Goal: Task Accomplishment & Management: Use online tool/utility

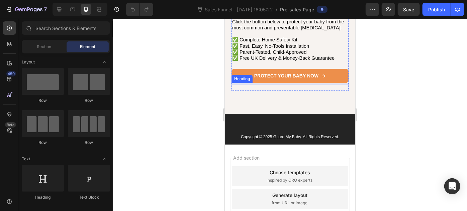
scroll to position [3186, 0]
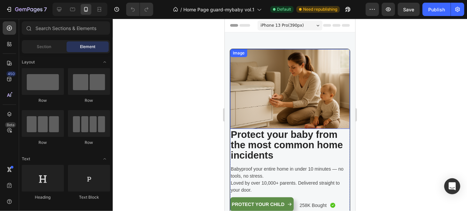
click at [445, 74] on div at bounding box center [290, 115] width 354 height 193
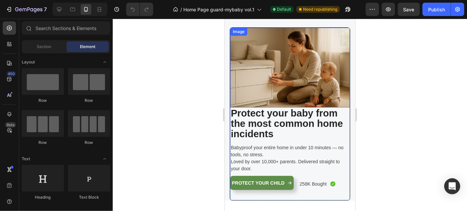
scroll to position [30, 0]
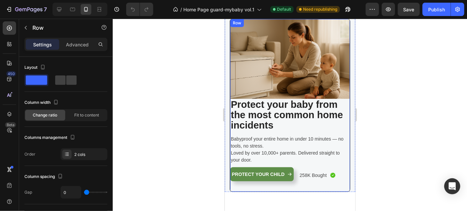
click at [340, 183] on div "Image Protect your baby from the most common home incidents Heading Protect you…" at bounding box center [290, 105] width 120 height 173
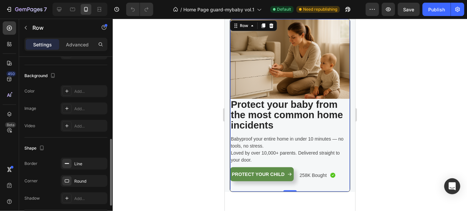
scroll to position [243, 0]
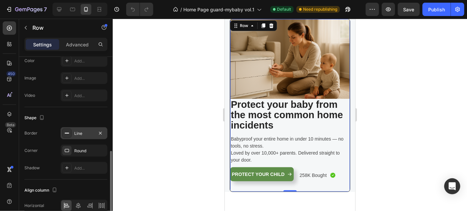
click at [81, 131] on div "Line" at bounding box center [83, 134] width 19 height 6
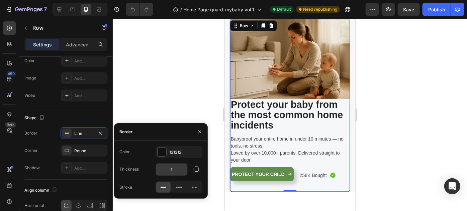
click at [171, 170] on input "1" at bounding box center [171, 170] width 31 height 12
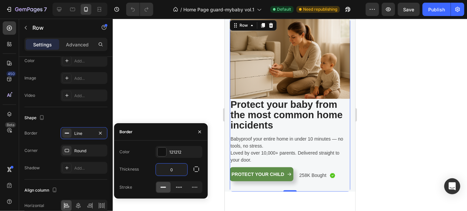
scroll to position [30, 0]
type input "0"
click at [200, 130] on icon "button" at bounding box center [199, 131] width 5 height 5
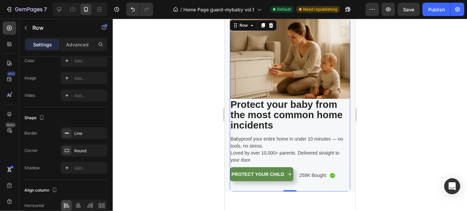
click at [467, 137] on div at bounding box center [290, 115] width 354 height 193
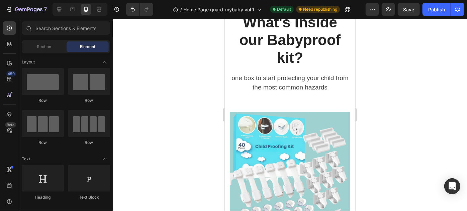
scroll to position [0, 0]
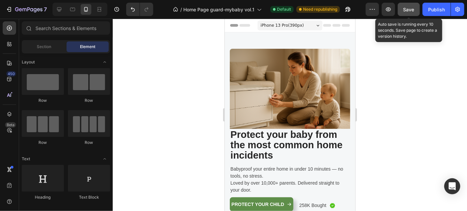
click at [403, 12] on button "Save" at bounding box center [409, 9] width 22 height 13
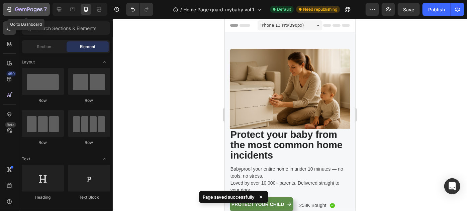
click at [6, 9] on icon "button" at bounding box center [9, 9] width 7 height 7
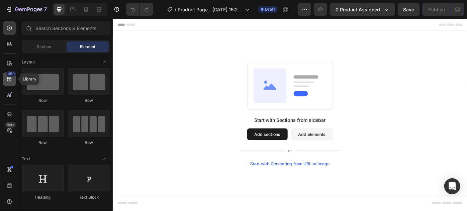
click at [7, 77] on icon at bounding box center [9, 79] width 7 height 7
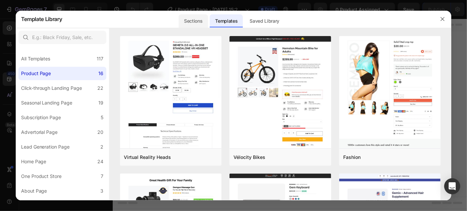
click at [195, 24] on div "Sections" at bounding box center [193, 20] width 29 height 13
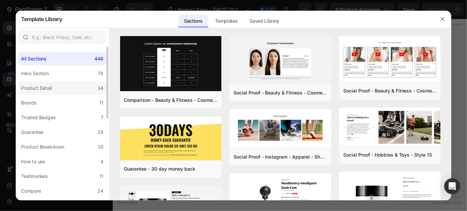
click at [58, 89] on label "Product Detail 34" at bounding box center [62, 88] width 88 height 13
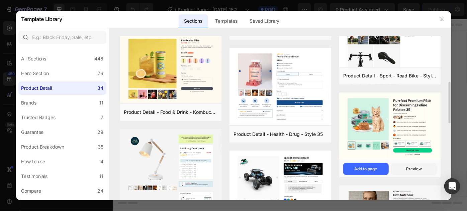
scroll to position [213, 0]
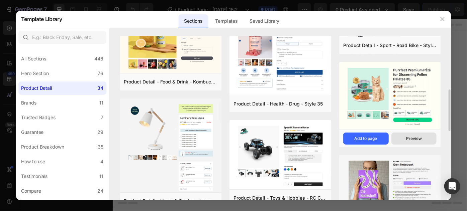
click at [412, 137] on div "Preview" at bounding box center [414, 139] width 16 height 6
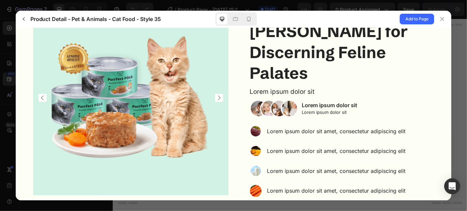
scroll to position [3, 0]
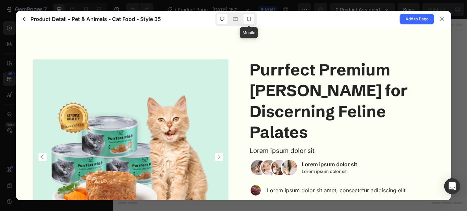
click at [250, 16] on icon at bounding box center [249, 19] width 7 height 7
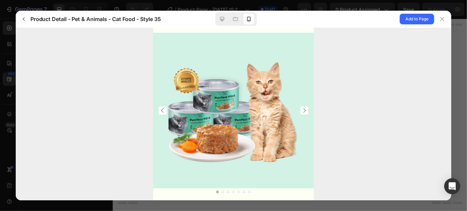
click at [301, 109] on icon "Carousel Next Arrow" at bounding box center [304, 110] width 7 height 7
click at [301, 110] on icon "Carousel Next Arrow" at bounding box center [304, 110] width 7 height 7
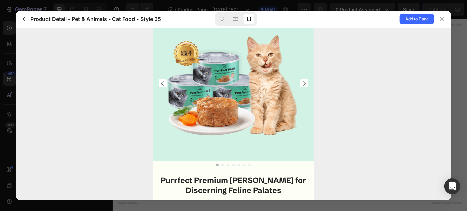
scroll to position [0, 0]
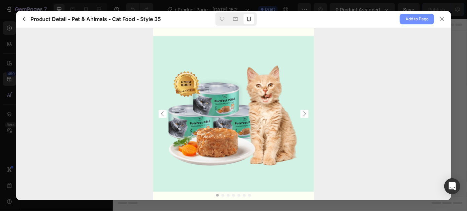
click at [408, 18] on span "Add to Page" at bounding box center [416, 19] width 23 height 8
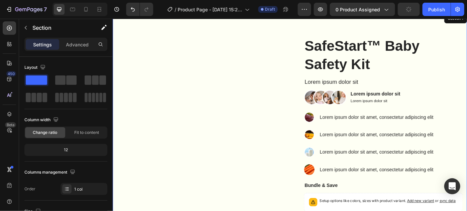
scroll to position [30, 0]
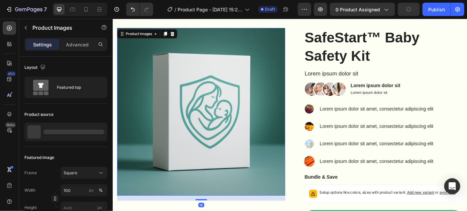
click at [188, 108] on img at bounding box center [212, 124] width 190 height 190
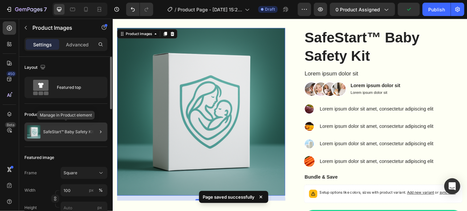
click at [84, 132] on p "SafeStart™ Baby Safety Kit" at bounding box center [68, 132] width 51 height 5
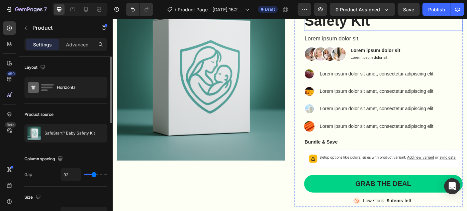
scroll to position [101, 0]
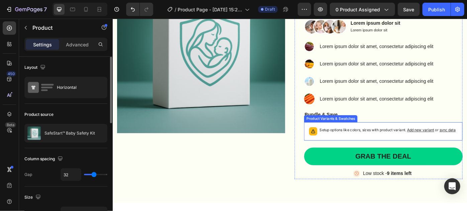
click at [379, 148] on p "Setup options like colors, sizes with product variant. Add new variant or sync …" at bounding box center [424, 145] width 154 height 7
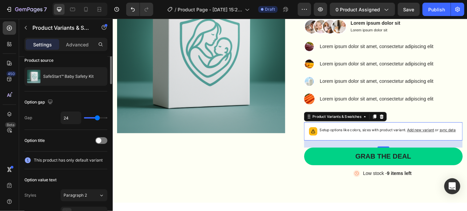
scroll to position [0, 0]
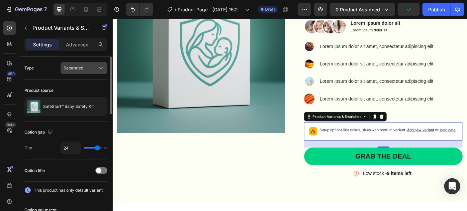
click at [102, 72] on button "Separated" at bounding box center [84, 68] width 47 height 12
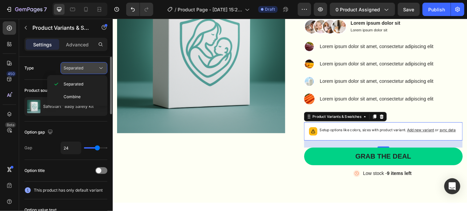
click at [98, 68] on icon at bounding box center [101, 68] width 7 height 7
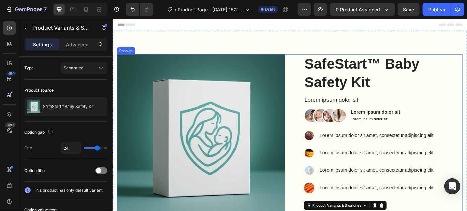
click at [313, 150] on div "Product Images SafeStart™ Baby Safety Kit Product Title Lorem ipsum dolor sit T…" at bounding box center [312, 183] width 391 height 248
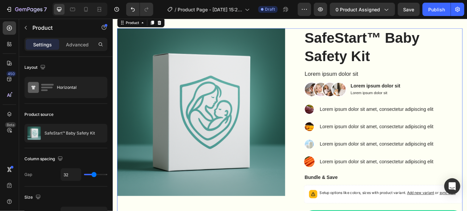
scroll to position [40, 0]
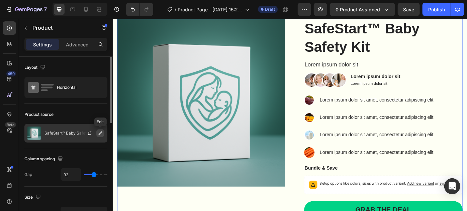
click at [102, 133] on icon "button" at bounding box center [100, 133] width 5 height 5
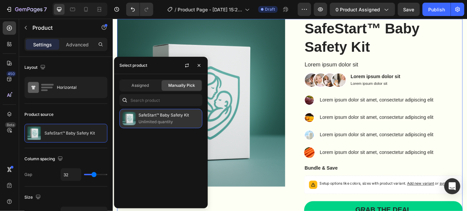
click at [161, 115] on p "SafeStart™ Baby Safety Kit" at bounding box center [168, 115] width 61 height 7
click at [133, 116] on img at bounding box center [128, 118] width 13 height 13
click at [144, 114] on p "SafeStart™ Baby Safety Kit" at bounding box center [168, 115] width 61 height 7
click at [141, 115] on p "SafeStart™ Baby Safety Kit" at bounding box center [168, 115] width 61 height 7
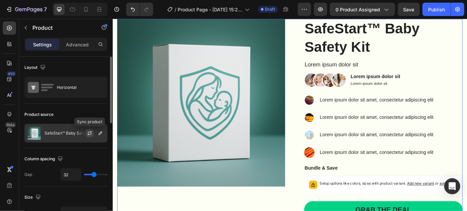
click at [86, 132] on button "button" at bounding box center [90, 133] width 8 height 8
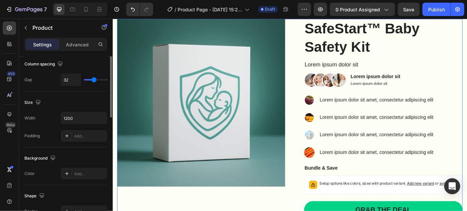
scroll to position [0, 0]
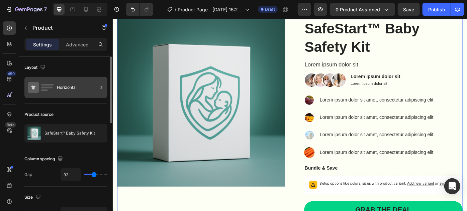
click at [75, 85] on div "Horizontal" at bounding box center [77, 87] width 41 height 15
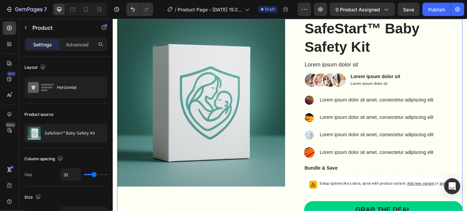
click at [103, 113] on div "Product source" at bounding box center [65, 114] width 83 height 11
click at [88, 9] on icon at bounding box center [86, 9] width 7 height 7
type input "0"
type input "100%"
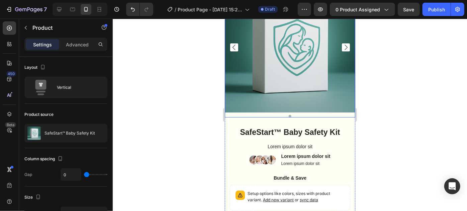
scroll to position [61, 0]
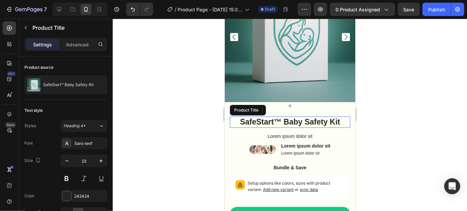
click at [261, 118] on h1 "SafeStart™ Baby Safety Kit" at bounding box center [289, 121] width 120 height 11
click at [268, 119] on h1 "SafeStart™ Baby Safety Kit" at bounding box center [289, 121] width 120 height 11
click at [267, 117] on h1 "SafeStart™ Baby Safety Kit" at bounding box center [289, 121] width 120 height 11
click at [265, 116] on h1 "SafeStart™ Baby Safety Kit" at bounding box center [289, 121] width 120 height 11
click at [272, 117] on h1 "SafeStart™ Baby Safety Kit" at bounding box center [289, 121] width 120 height 11
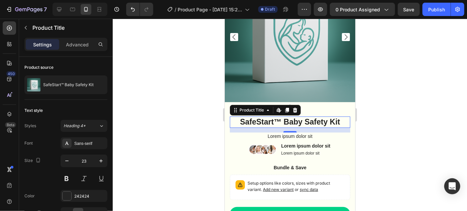
click at [267, 118] on h1 "SafeStart™ Baby Safety Kit" at bounding box center [289, 121] width 120 height 11
click at [278, 108] on icon at bounding box center [277, 110] width 3 height 4
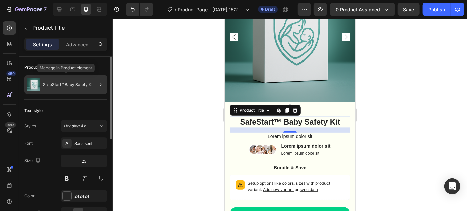
click at [88, 83] on p "SafeStart™ Baby Safety Kit" at bounding box center [68, 85] width 51 height 5
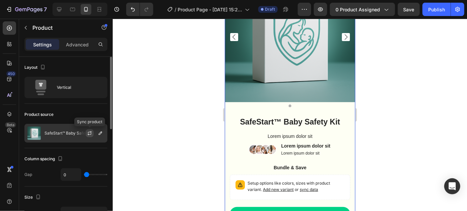
click at [90, 134] on icon "button" at bounding box center [89, 133] width 5 height 5
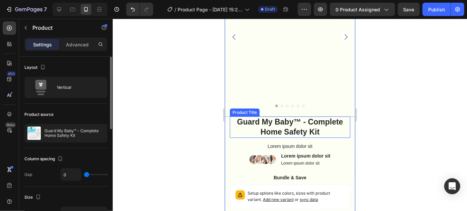
scroll to position [0, 0]
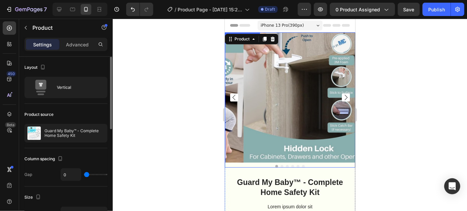
click at [235, 94] on icon "Carousel Back Arrow" at bounding box center [234, 97] width 8 height 8
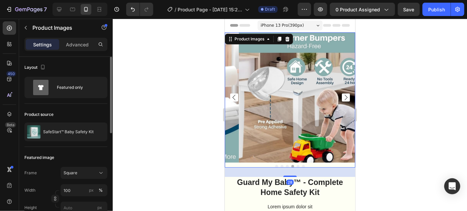
click at [235, 94] on icon "Carousel Back Arrow" at bounding box center [234, 97] width 8 height 8
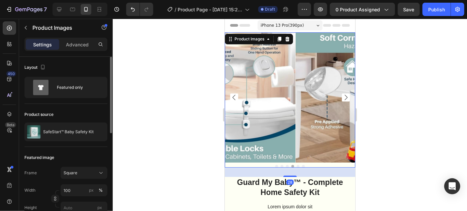
click at [235, 94] on icon "Carousel Back Arrow" at bounding box center [234, 97] width 8 height 8
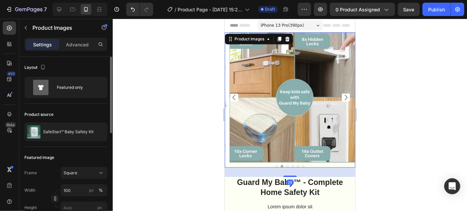
click at [235, 94] on icon "Carousel Back Arrow" at bounding box center [234, 97] width 8 height 8
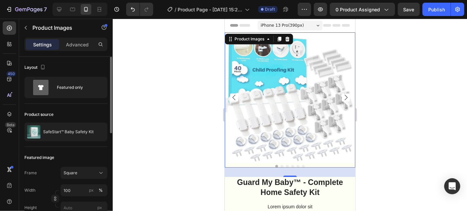
click at [390, 112] on div at bounding box center [290, 115] width 354 height 193
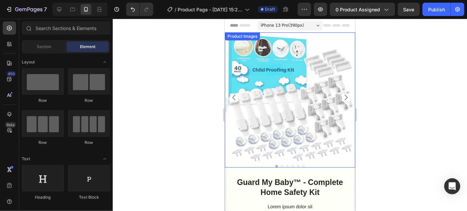
click at [343, 97] on icon "Carousel Next Arrow" at bounding box center [346, 97] width 8 height 8
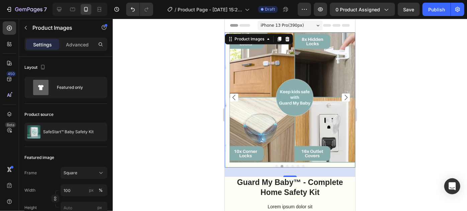
click at [343, 97] on icon "Carousel Next Arrow" at bounding box center [346, 97] width 8 height 8
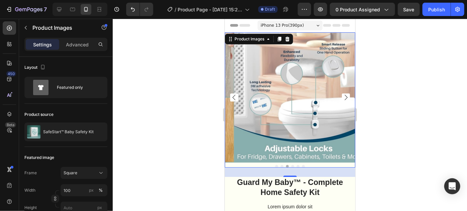
click at [343, 97] on icon "Carousel Next Arrow" at bounding box center [346, 97] width 8 height 8
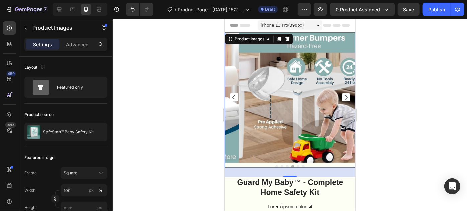
click at [343, 97] on icon "Carousel Next Arrow" at bounding box center [346, 97] width 8 height 8
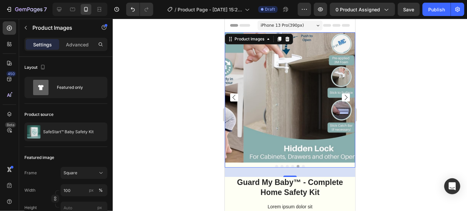
click at [343, 97] on icon "Carousel Next Arrow" at bounding box center [346, 97] width 8 height 8
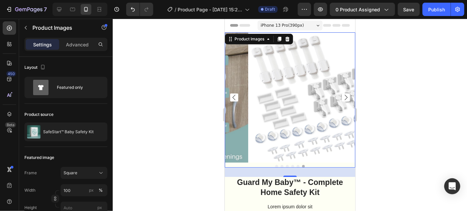
click at [230, 97] on icon "Carousel Back Arrow" at bounding box center [234, 97] width 8 height 8
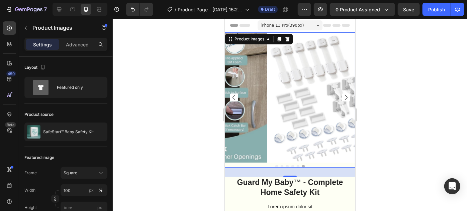
click at [230, 97] on icon "Carousel Back Arrow" at bounding box center [234, 97] width 8 height 8
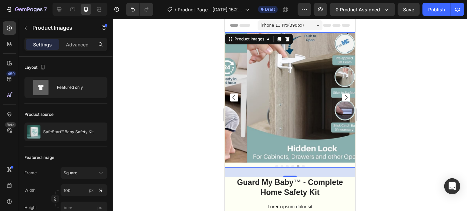
click at [230, 97] on icon "Carousel Back Arrow" at bounding box center [234, 97] width 8 height 8
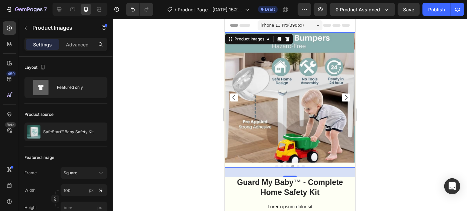
click at [230, 97] on icon "Carousel Back Arrow" at bounding box center [234, 97] width 8 height 8
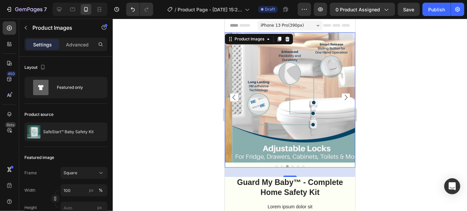
click at [230, 97] on icon "Carousel Back Arrow" at bounding box center [234, 97] width 8 height 8
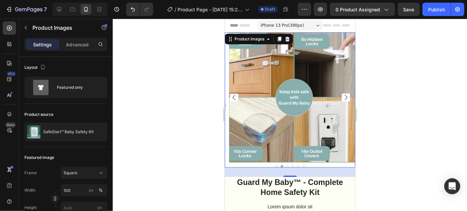
click at [230, 97] on icon "Carousel Back Arrow" at bounding box center [234, 97] width 8 height 8
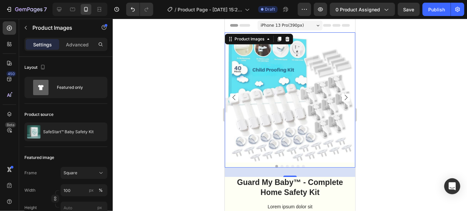
click at [414, 110] on div at bounding box center [290, 115] width 354 height 193
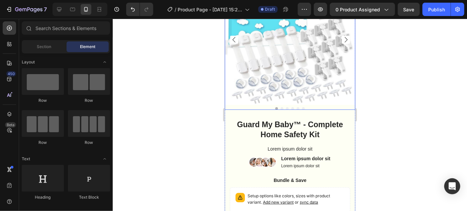
scroll to position [61, 0]
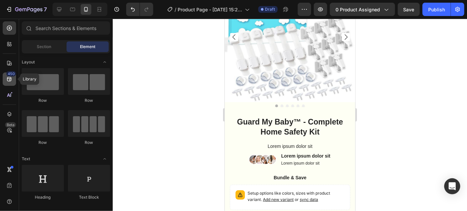
click at [11, 77] on icon at bounding box center [9, 79] width 7 height 7
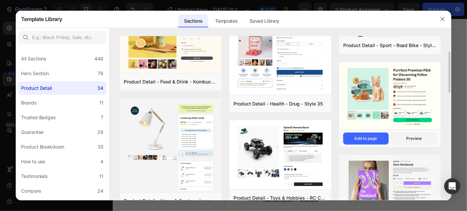
scroll to position [182, 0]
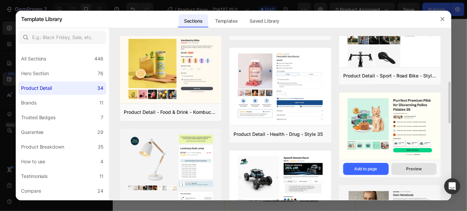
click at [411, 169] on div "Preview" at bounding box center [414, 169] width 16 height 6
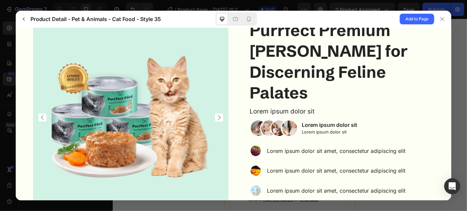
scroll to position [34, 0]
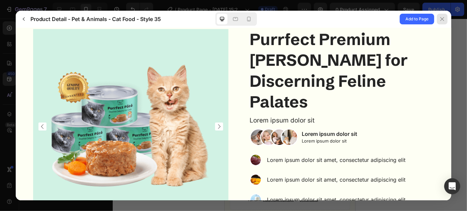
click at [444, 21] on icon at bounding box center [442, 18] width 5 height 5
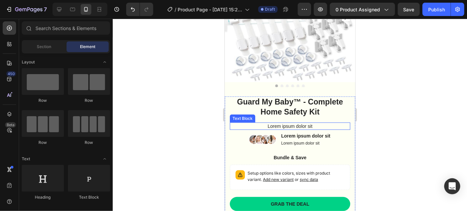
scroll to position [91, 0]
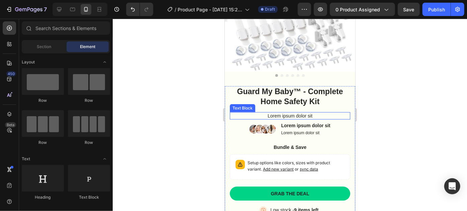
click at [275, 113] on p "Lorem ipsum dolor sit" at bounding box center [289, 116] width 119 height 6
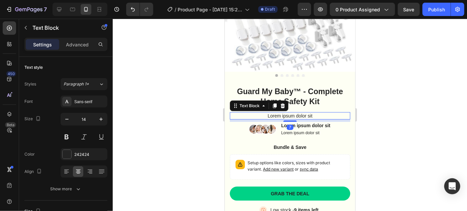
click at [279, 113] on p "Lorem ipsum dolor sit" at bounding box center [289, 116] width 119 height 6
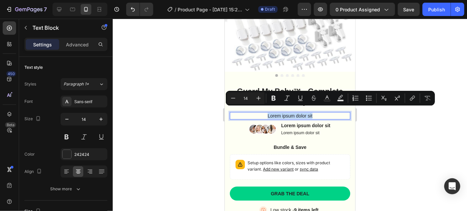
click at [279, 113] on p "Lorem ipsum dolor sit" at bounding box center [289, 116] width 119 height 6
click at [367, 133] on div at bounding box center [290, 115] width 354 height 193
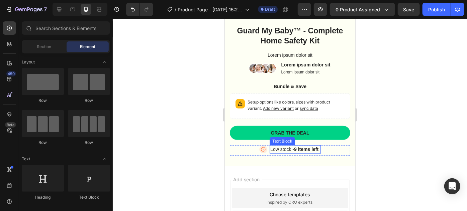
scroll to position [182, 0]
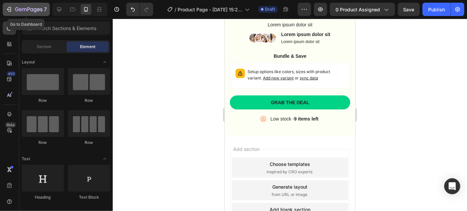
click at [24, 12] on icon "button" at bounding box center [28, 10] width 27 height 6
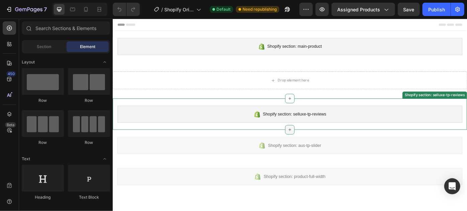
click at [311, 145] on icon at bounding box center [312, 144] width 5 height 5
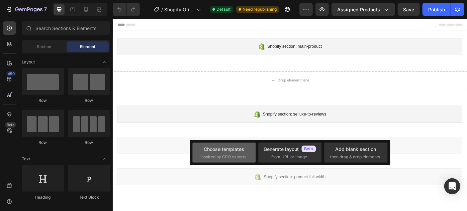
click at [230, 151] on div "Choose templates" at bounding box center [224, 149] width 40 height 7
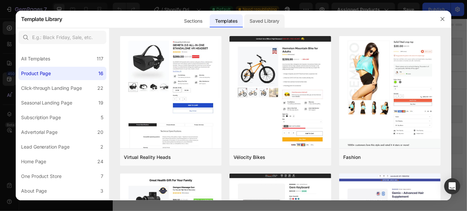
click at [261, 23] on div "Saved Library" at bounding box center [264, 20] width 40 height 13
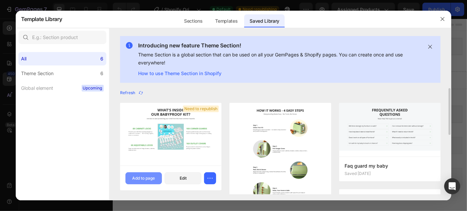
click at [151, 176] on div "Add to page" at bounding box center [143, 179] width 23 height 6
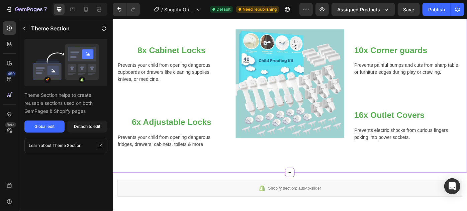
scroll to position [186, 0]
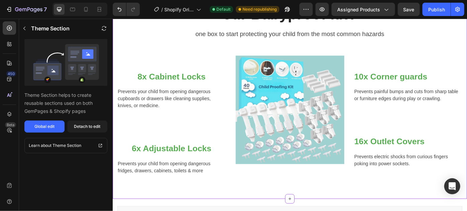
click at [209, 124] on div "8x Cabinet Locks Heading Prevents your child from opening dangerous cupboards o…" at bounding box center [178, 129] width 123 height 139
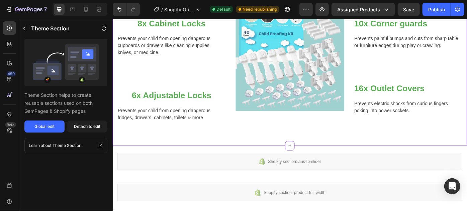
scroll to position [247, 0]
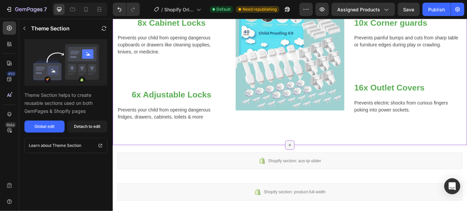
click at [312, 159] on icon at bounding box center [312, 161] width 5 height 5
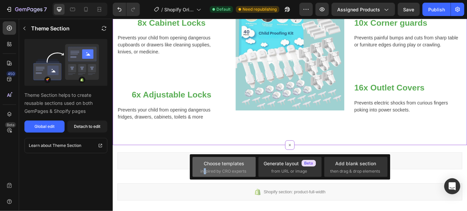
click at [205, 172] on span "inspired by CRO experts" at bounding box center [224, 172] width 46 height 6
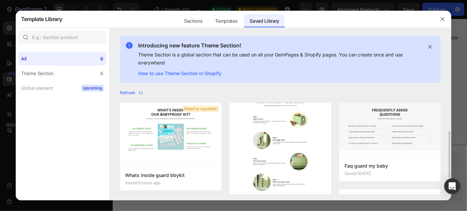
scroll to position [30, 0]
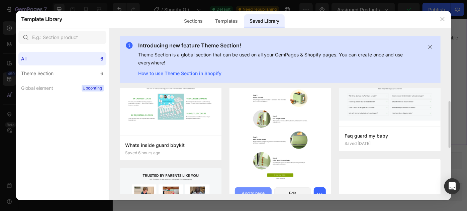
click at [258, 191] on div "Add to page" at bounding box center [253, 194] width 23 height 6
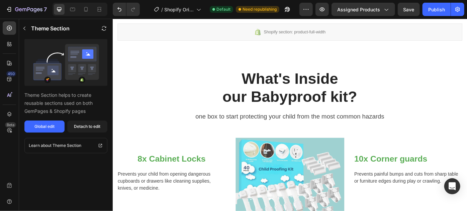
scroll to position [789, 0]
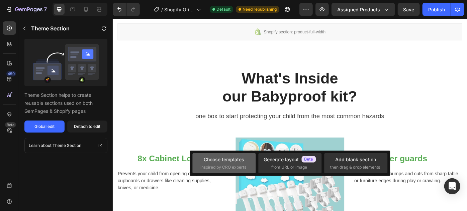
click at [232, 162] on div "Choose templates" at bounding box center [224, 159] width 40 height 7
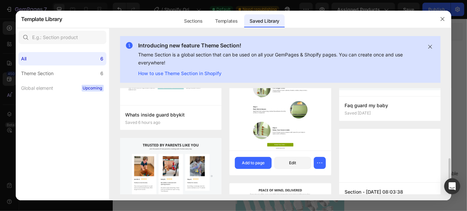
scroll to position [91, 0]
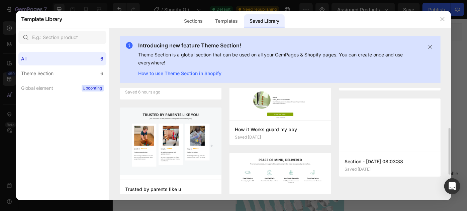
click at [281, 173] on img at bounding box center [280, 180] width 102 height 54
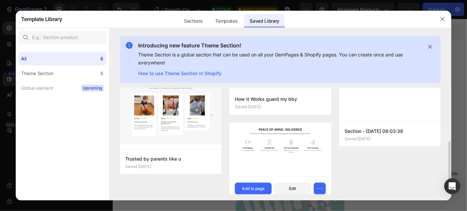
scroll to position [136, 0]
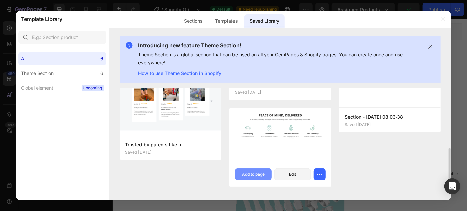
click at [252, 176] on div "Add to page" at bounding box center [253, 175] width 23 height 6
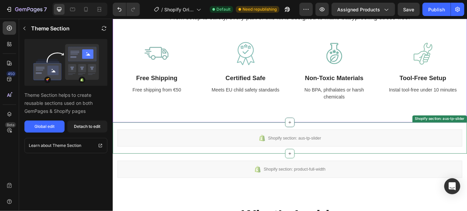
scroll to position [987, 0]
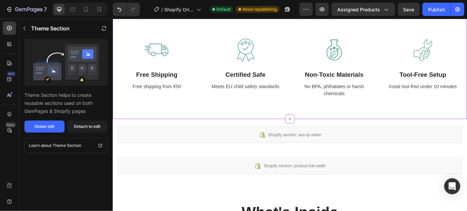
click at [313, 126] on div "Peace of Mind, Delivered Heading From setup to safety, every part of this kit i…" at bounding box center [312, 45] width 401 height 174
click at [312, 132] on icon at bounding box center [312, 131] width 5 height 5
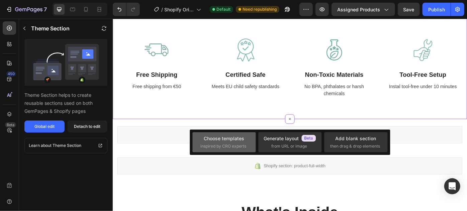
click at [211, 143] on div "Choose templates inspired by CRO experts" at bounding box center [224, 142] width 47 height 14
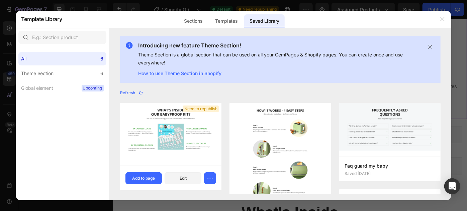
scroll to position [121, 0]
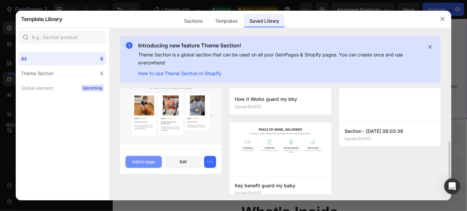
click at [134, 162] on div "Add to page" at bounding box center [143, 162] width 23 height 6
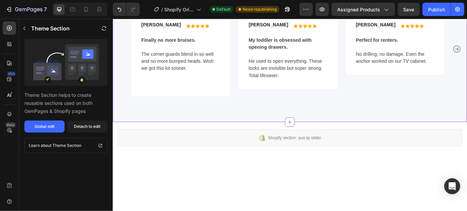
scroll to position [1241, 0]
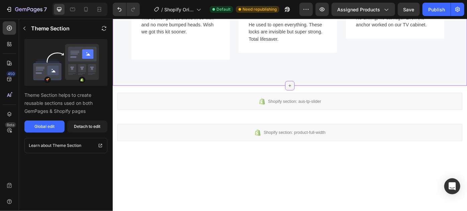
click at [310, 97] on icon at bounding box center [312, 94] width 5 height 5
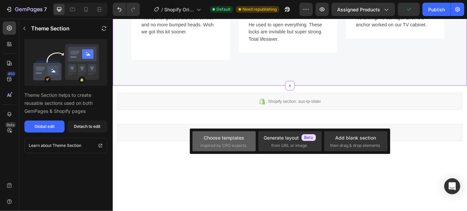
click at [210, 140] on div "Choose templates" at bounding box center [224, 137] width 40 height 7
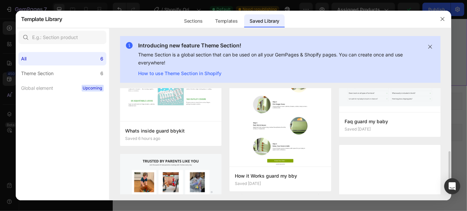
scroll to position [14, 0]
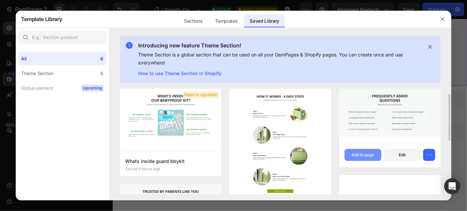
click at [358, 156] on div "Add to page" at bounding box center [363, 155] width 23 height 6
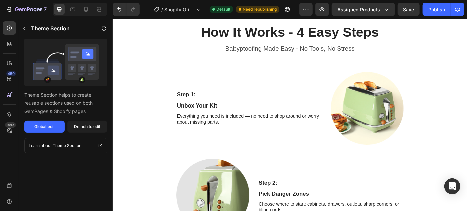
scroll to position [426, 0]
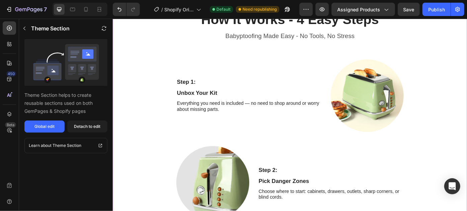
click at [246, 138] on div "Step 1: Text Block Unbox Your Kit Text Block Everything you need is included — …" at bounding box center [266, 106] width 165 height 83
click at [25, 29] on icon "button" at bounding box center [24, 28] width 5 height 5
click at [390, 107] on img at bounding box center [400, 106] width 83 height 83
click at [93, 128] on div "Detach to edit" at bounding box center [87, 127] width 26 height 6
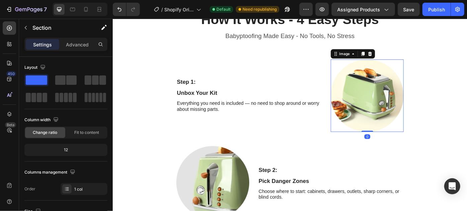
click at [406, 103] on img at bounding box center [400, 106] width 83 height 83
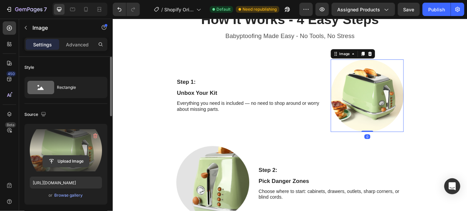
click at [63, 160] on input "file" at bounding box center [66, 161] width 46 height 11
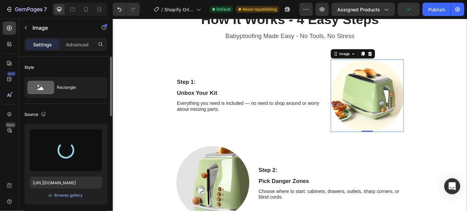
type input "[URL][DOMAIN_NAME]"
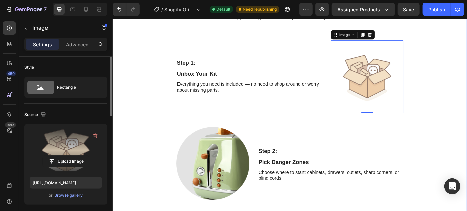
scroll to position [456, 0]
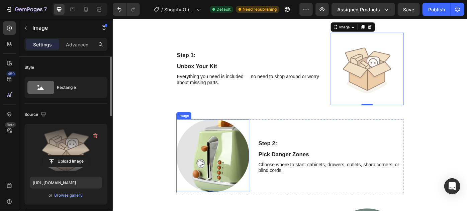
click at [221, 176] on img at bounding box center [225, 173] width 83 height 83
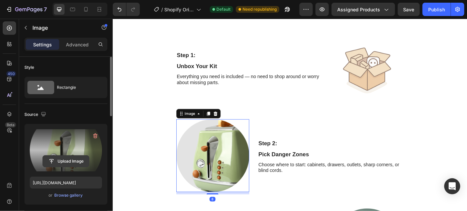
click at [64, 161] on input "file" at bounding box center [66, 161] width 46 height 11
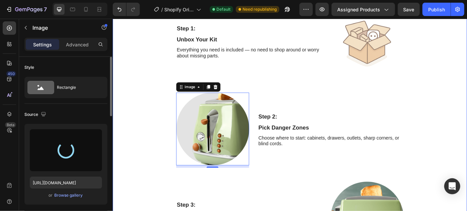
type input "[URL][DOMAIN_NAME]"
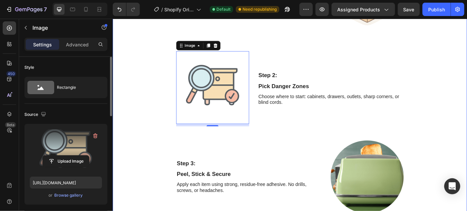
scroll to position [547, 0]
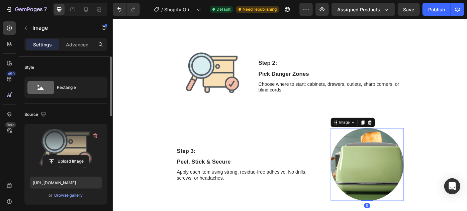
click at [381, 169] on img at bounding box center [400, 184] width 83 height 83
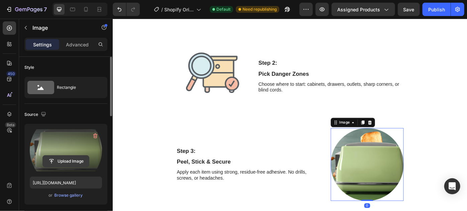
click at [69, 162] on input "file" at bounding box center [66, 161] width 46 height 11
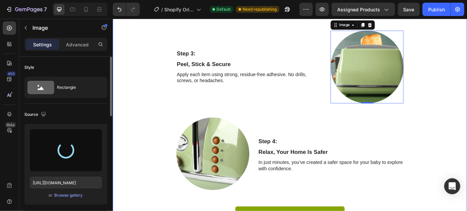
scroll to position [669, 0]
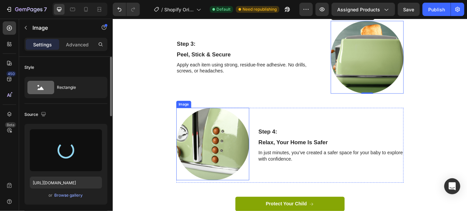
type input "[URL][DOMAIN_NAME]"
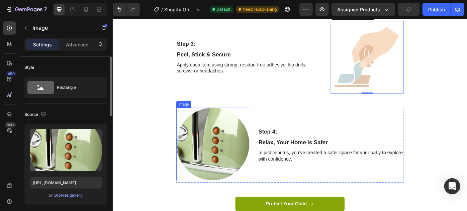
click at [222, 166] on img at bounding box center [225, 160] width 83 height 83
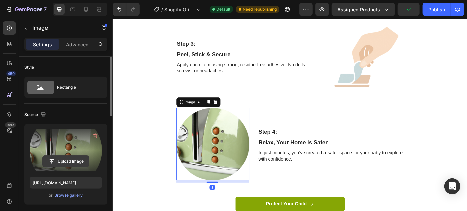
click at [75, 160] on input "file" at bounding box center [66, 161] width 46 height 11
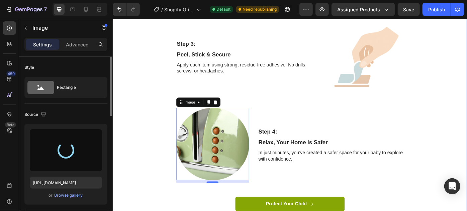
type input "[URL][DOMAIN_NAME]"
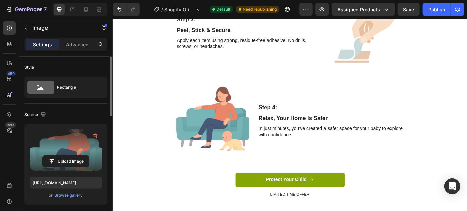
scroll to position [730, 0]
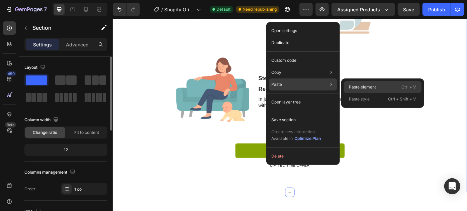
drag, startPoint x: 367, startPoint y: 84, endPoint x: 274, endPoint y: 80, distance: 93.7
click at [367, 84] on p "Paste element" at bounding box center [362, 87] width 27 height 6
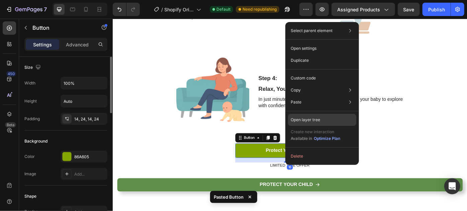
click at [306, 121] on p "Open layer tree" at bounding box center [305, 120] width 29 height 6
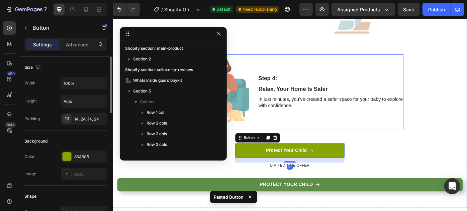
scroll to position [94, 0]
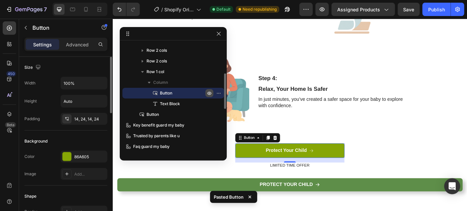
click at [210, 93] on icon "button" at bounding box center [210, 94] width 2 height 2
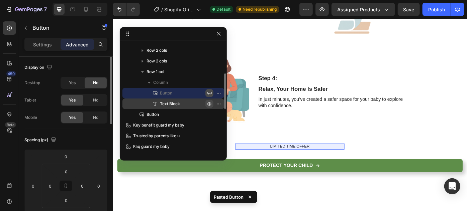
click at [209, 103] on icon "button" at bounding box center [209, 103] width 5 height 5
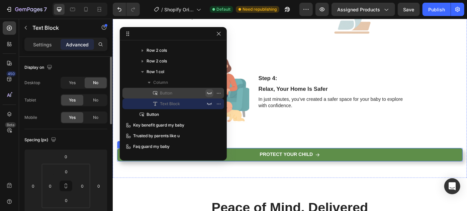
click at [372, 171] on link "Protect Your Child" at bounding box center [312, 172] width 391 height 15
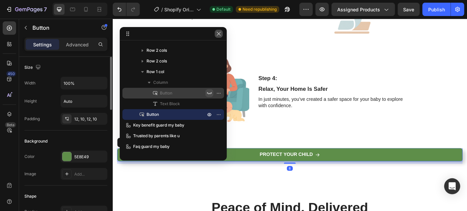
click at [219, 35] on icon "button" at bounding box center [218, 33] width 5 height 5
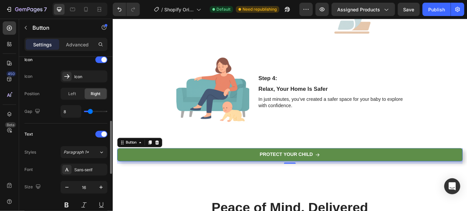
scroll to position [27, 0]
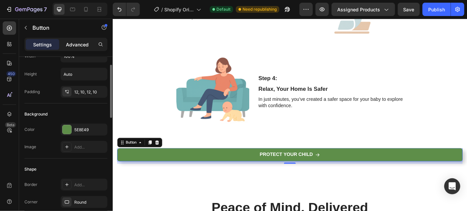
click at [79, 45] on p "Advanced" at bounding box center [77, 44] width 23 height 7
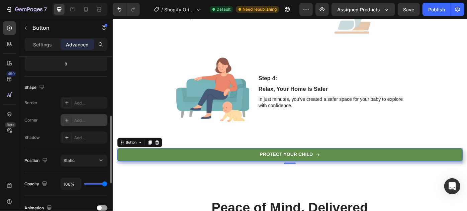
scroll to position [182, 0]
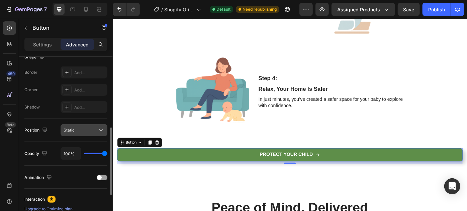
click at [99, 131] on icon at bounding box center [101, 130] width 7 height 7
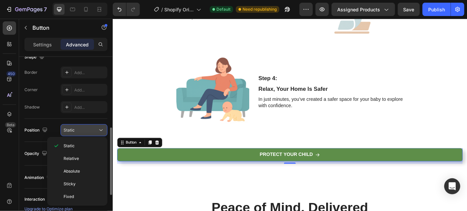
click at [99, 130] on icon at bounding box center [101, 130] width 7 height 7
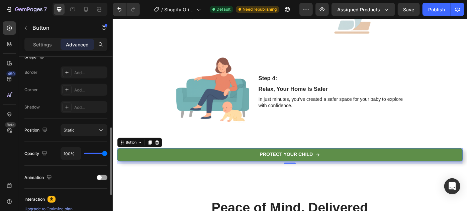
scroll to position [213, 0]
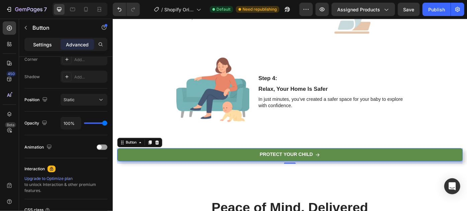
click at [42, 45] on p "Settings" at bounding box center [42, 44] width 19 height 7
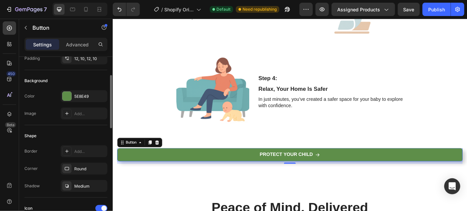
scroll to position [0, 0]
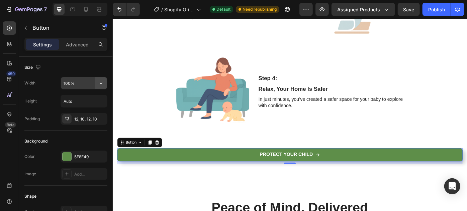
click at [100, 81] on icon "button" at bounding box center [101, 83] width 7 height 7
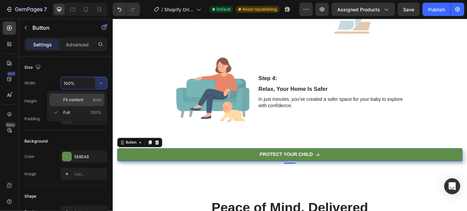
click at [85, 99] on p "Fit content Auto" at bounding box center [82, 100] width 38 height 6
type input "Auto"
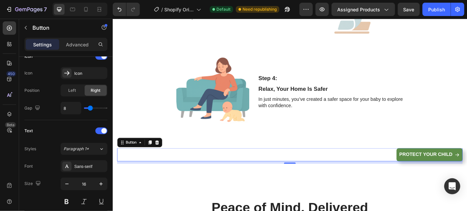
scroll to position [392, 0]
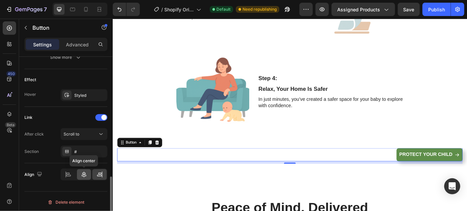
click at [82, 175] on icon at bounding box center [84, 175] width 7 height 7
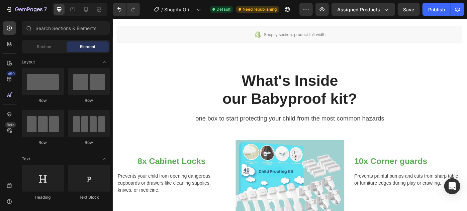
scroll to position [1667, 0]
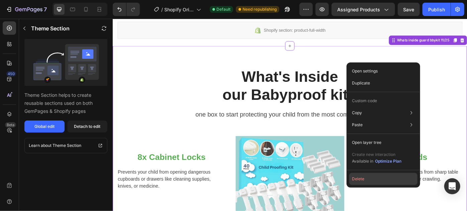
click at [377, 181] on button "Delete" at bounding box center [383, 179] width 68 height 12
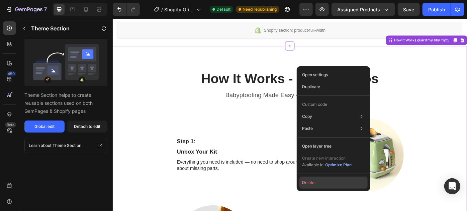
drag, startPoint x: 319, startPoint y: 183, endPoint x: 234, endPoint y: 185, distance: 85.3
click at [319, 183] on button "Delete" at bounding box center [333, 183] width 68 height 12
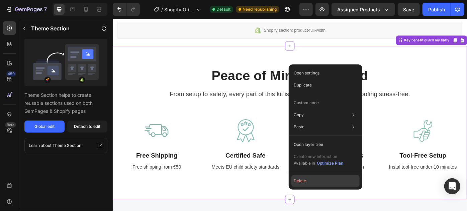
click at [308, 182] on button "Delete" at bounding box center [325, 181] width 68 height 12
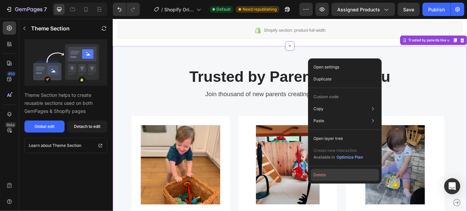
click at [325, 177] on button "Delete" at bounding box center [345, 175] width 68 height 12
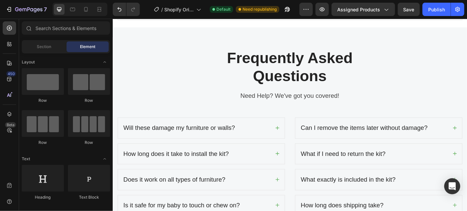
scroll to position [1697, 0]
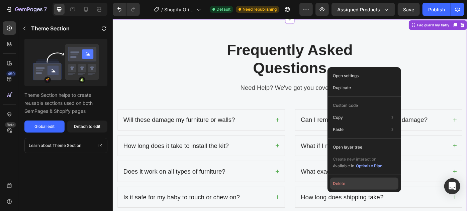
click at [343, 183] on button "Delete" at bounding box center [364, 184] width 68 height 12
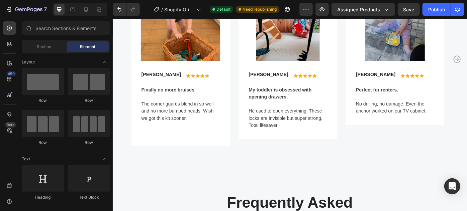
scroll to position [1247, 0]
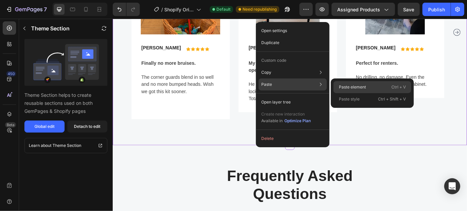
click at [344, 87] on p "Paste element" at bounding box center [352, 87] width 27 height 6
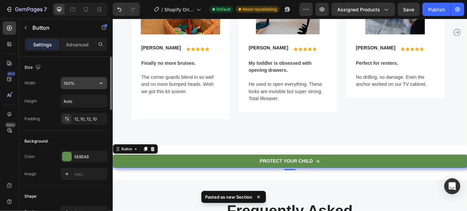
click at [78, 85] on input "100%" at bounding box center [84, 83] width 46 height 12
click at [99, 83] on icon "button" at bounding box center [101, 83] width 7 height 7
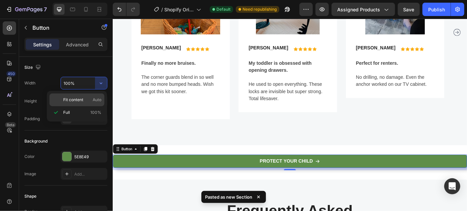
click at [83, 100] on span "Fit content" at bounding box center [73, 100] width 20 height 6
type input "Auto"
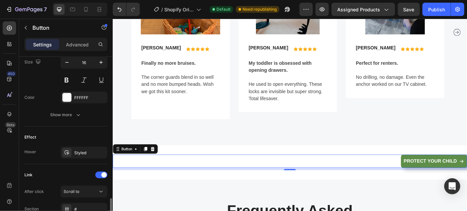
scroll to position [392, 0]
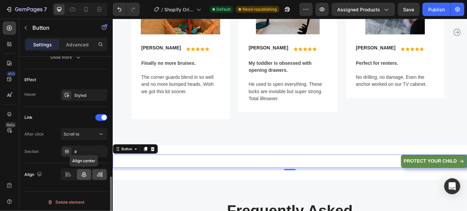
click at [84, 176] on icon at bounding box center [84, 175] width 7 height 7
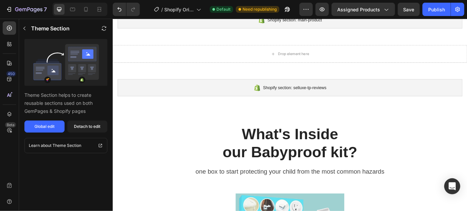
scroll to position [0, 0]
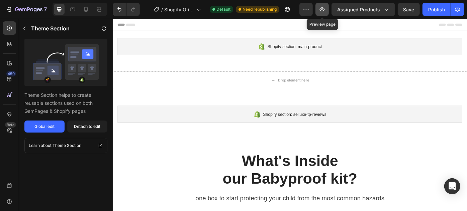
click at [328, 12] on button "button" at bounding box center [321, 9] width 13 height 13
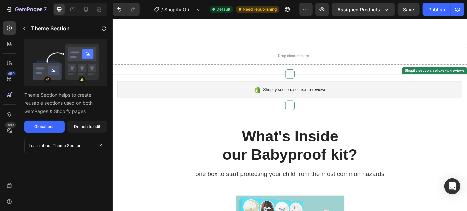
scroll to position [61, 0]
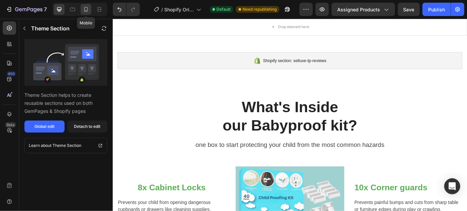
click at [89, 8] on icon at bounding box center [86, 9] width 7 height 7
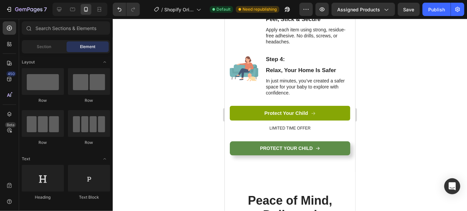
scroll to position [793, 0]
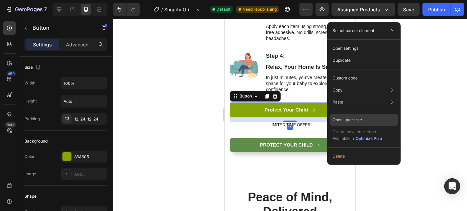
drag, startPoint x: 352, startPoint y: 123, endPoint x: 127, endPoint y: 104, distance: 225.6
click at [352, 123] on div "Open layer tree" at bounding box center [364, 120] width 68 height 12
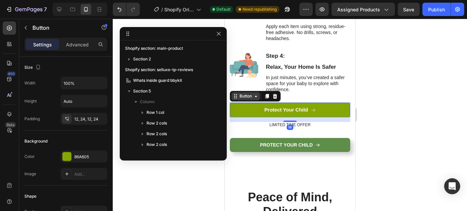
scroll to position [94, 0]
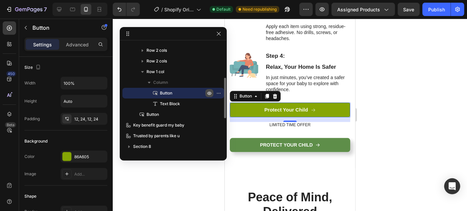
click at [208, 91] on icon "button" at bounding box center [209, 93] width 5 height 5
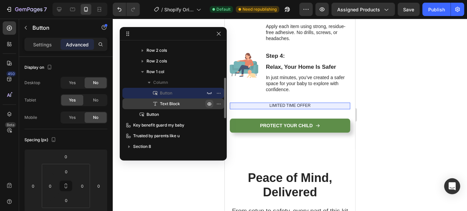
click at [208, 102] on icon "button" at bounding box center [209, 103] width 5 height 5
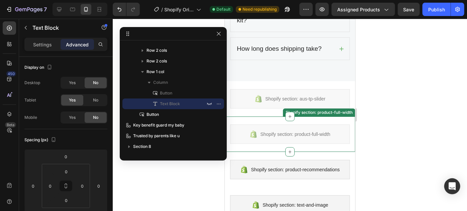
scroll to position [2010, 0]
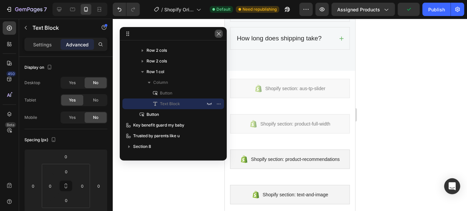
click at [219, 32] on icon "button" at bounding box center [218, 33] width 5 height 5
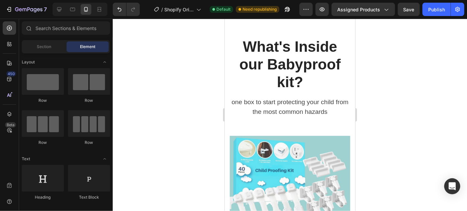
scroll to position [0, 0]
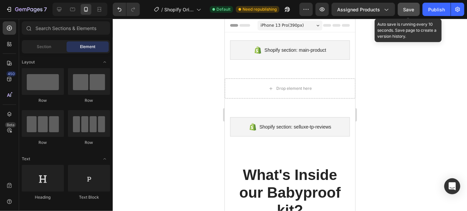
click at [411, 10] on span "Save" at bounding box center [408, 10] width 11 height 6
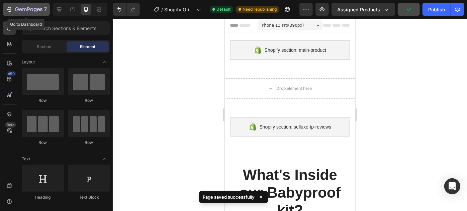
click at [12, 9] on icon "button" at bounding box center [9, 9] width 7 height 7
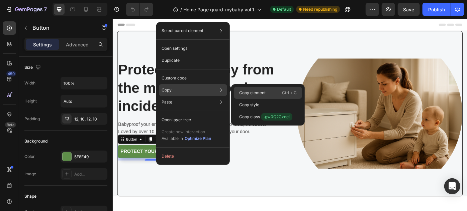
click at [252, 91] on p "Copy element" at bounding box center [252, 93] width 26 height 6
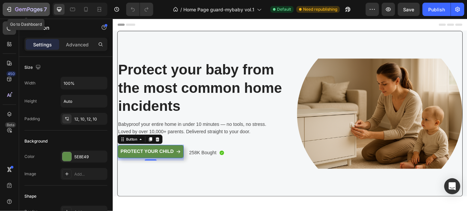
click at [15, 7] on icon "button" at bounding box center [28, 10] width 27 height 6
